Goal: Task Accomplishment & Management: Use online tool/utility

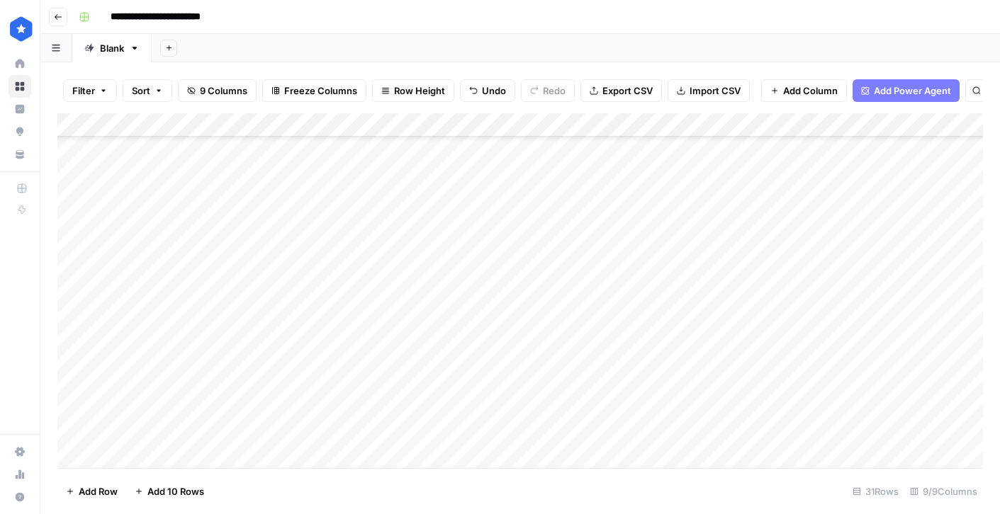
scroll to position [439, 0]
click at [480, 336] on div "Add Column" at bounding box center [519, 290] width 925 height 355
click at [873, 333] on div "Add Column" at bounding box center [519, 290] width 925 height 355
click at [951, 336] on div "Add Column" at bounding box center [519, 290] width 925 height 355
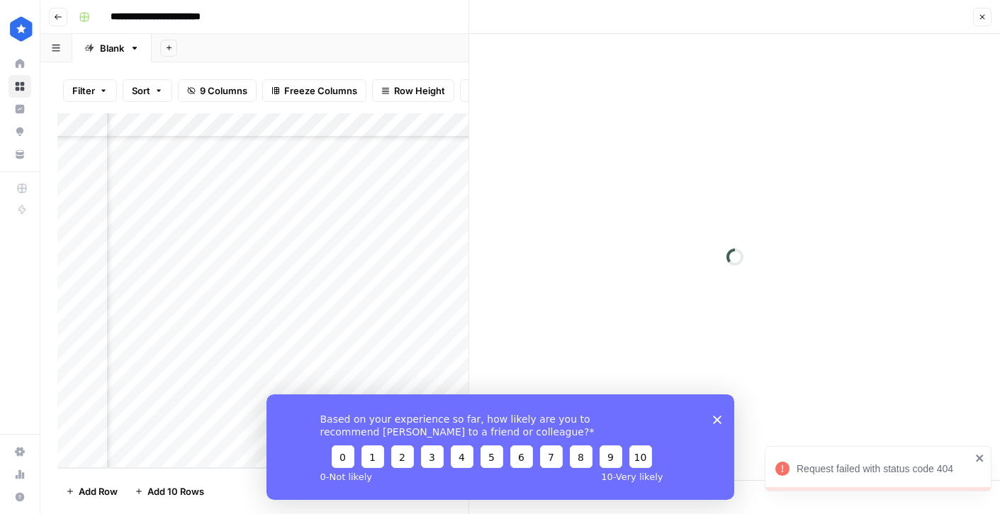
click at [718, 421] on polygon "Close survey" at bounding box center [716, 419] width 9 height 9
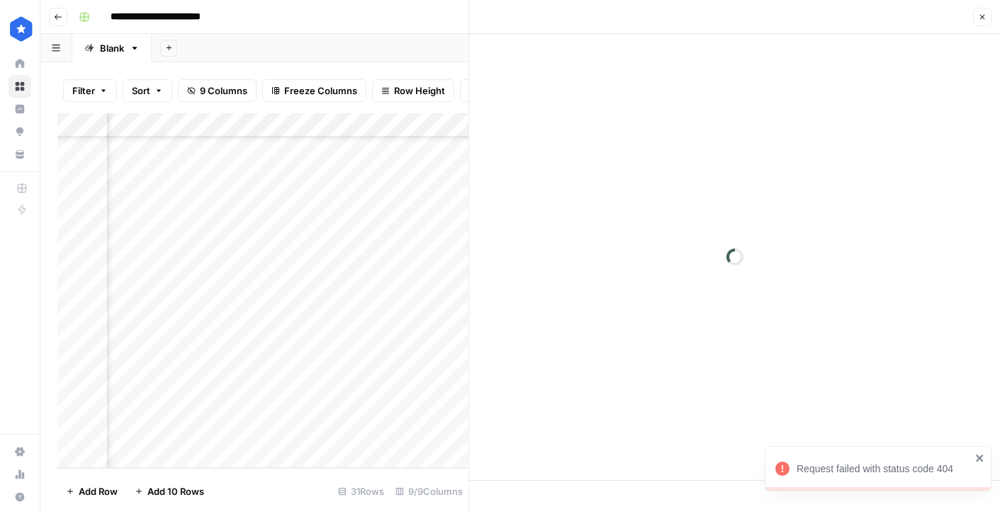
click at [980, 453] on icon "close" at bounding box center [980, 458] width 10 height 11
click at [980, 13] on icon "button" at bounding box center [982, 17] width 9 height 9
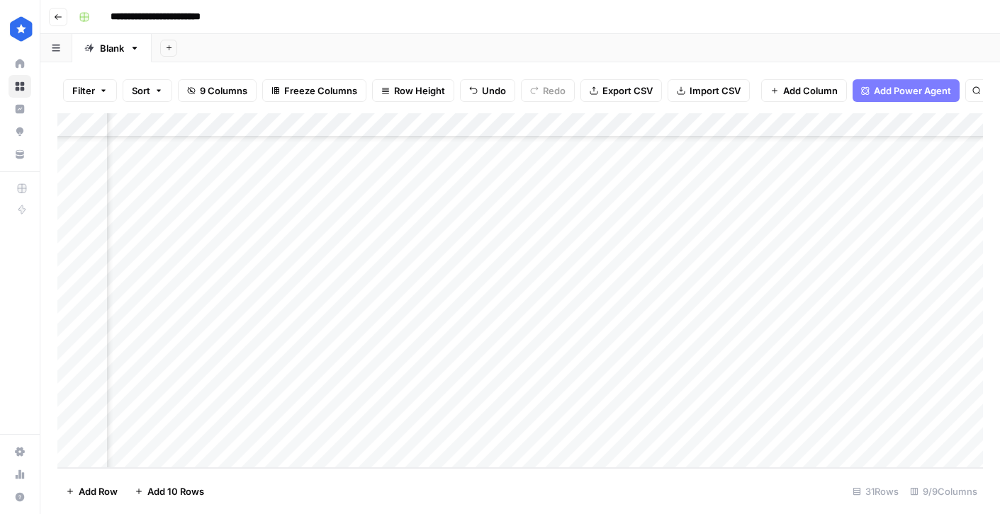
click at [931, 333] on div "Add Column" at bounding box center [519, 290] width 925 height 355
click at [949, 334] on div at bounding box center [901, 336] width 130 height 26
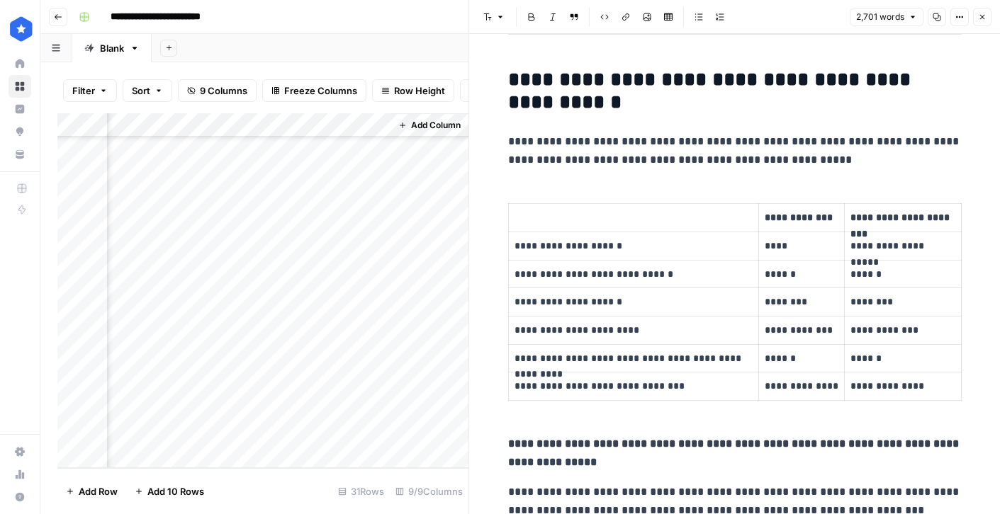
scroll to position [4093, 0]
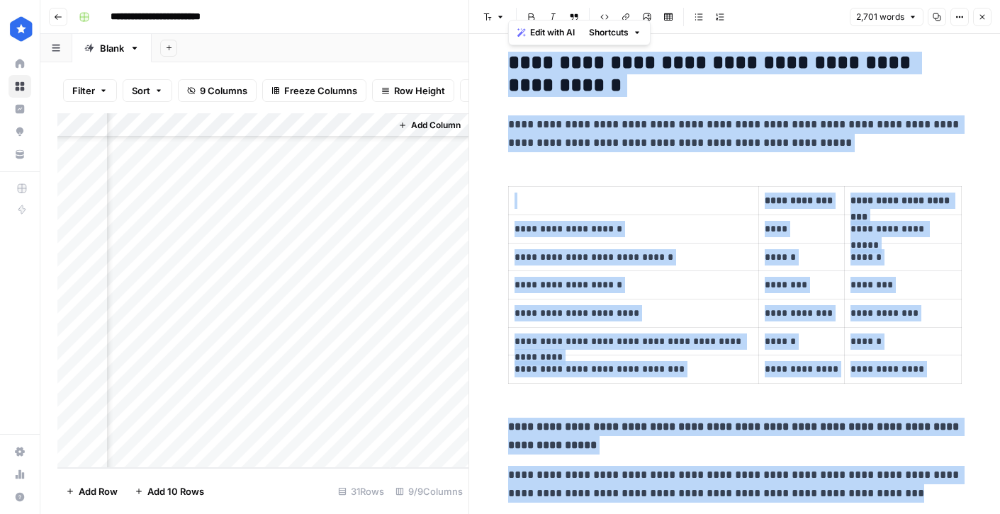
drag, startPoint x: 511, startPoint y: 63, endPoint x: 873, endPoint y: 490, distance: 559.9
copy div "**********"
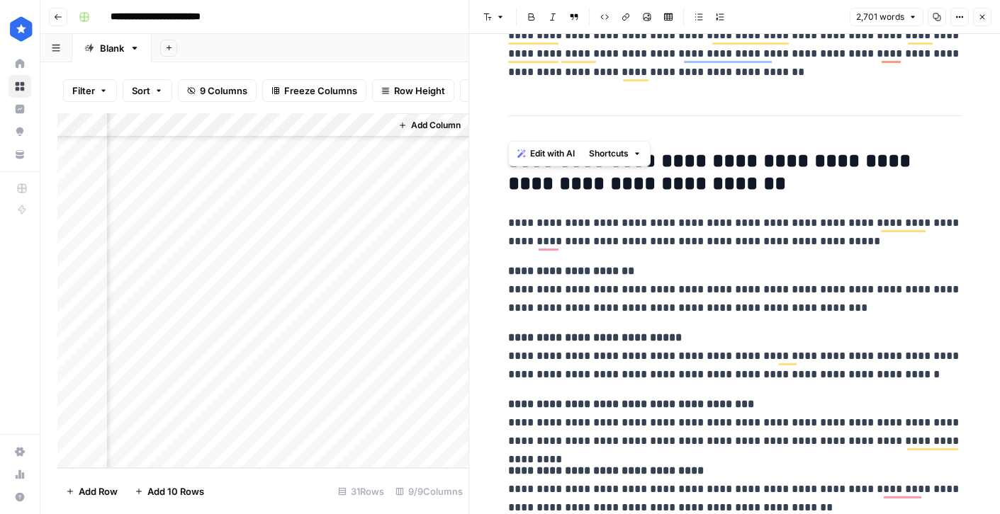
scroll to position [4974, 0]
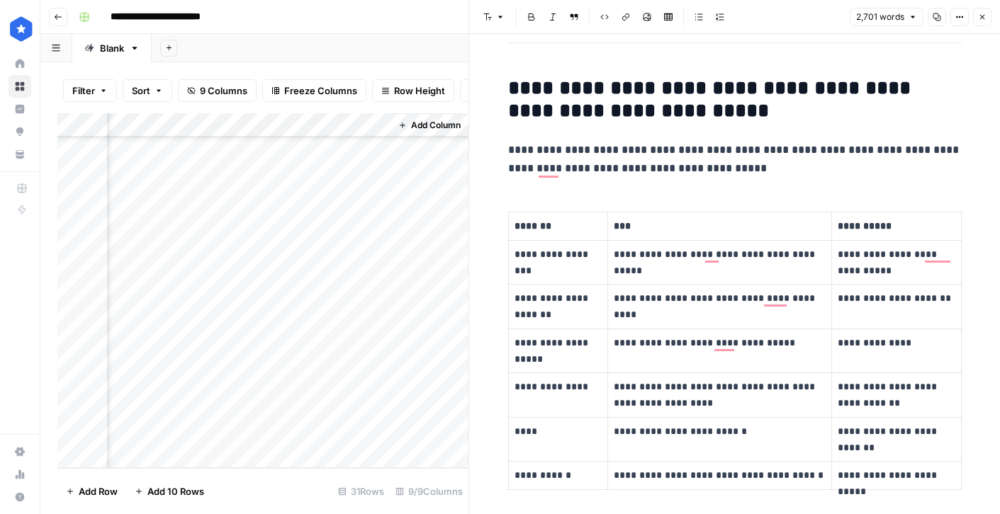
click at [523, 94] on h2 "**********" at bounding box center [734, 99] width 453 height 45
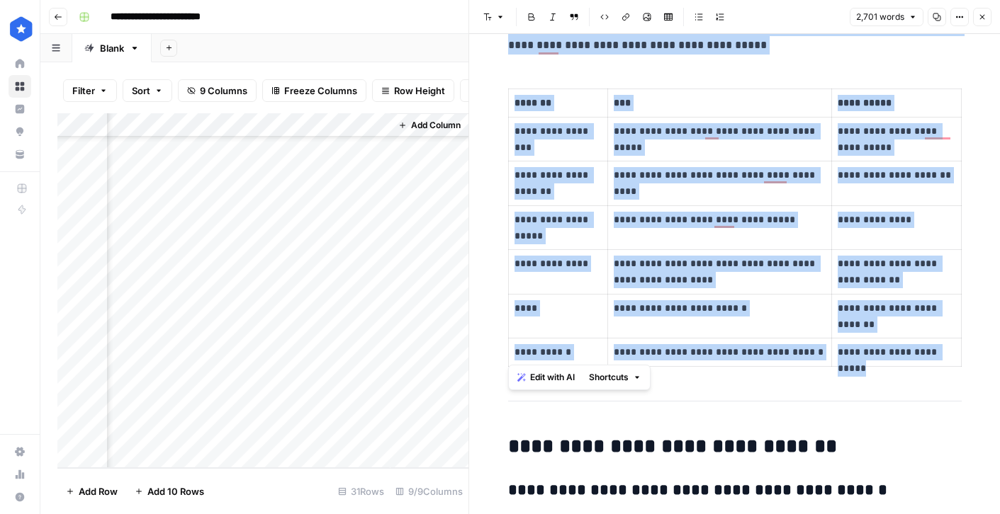
drag, startPoint x: 512, startPoint y: 91, endPoint x: 943, endPoint y: 357, distance: 506.4
copy div "**********"
